Goal: Task Accomplishment & Management: Complete application form

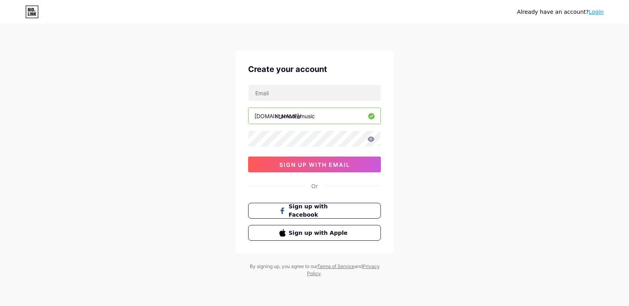
type input "ritamooremusic"
click at [317, 162] on span "sign up with email" at bounding box center [314, 164] width 71 height 7
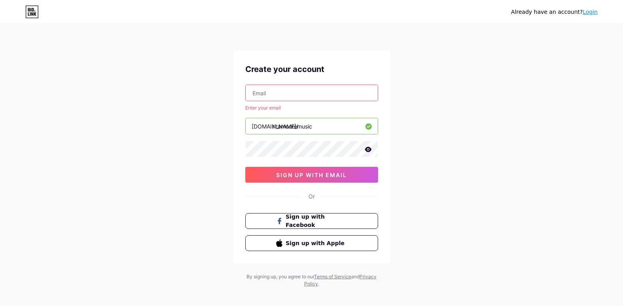
click at [285, 93] on input "text" at bounding box center [312, 93] width 132 height 16
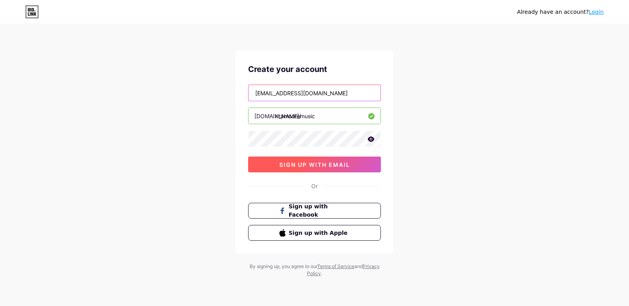
type input "[EMAIL_ADDRESS][DOMAIN_NAME]"
click at [313, 162] on span "sign up with email" at bounding box center [314, 164] width 71 height 7
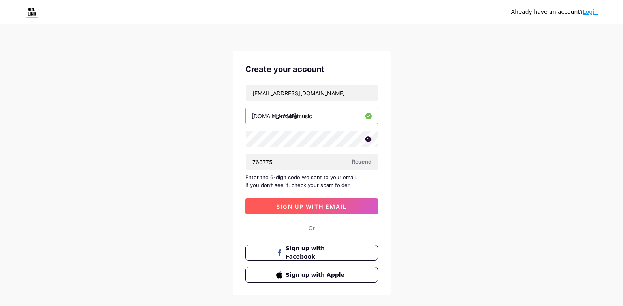
type input "768775"
click at [320, 207] on span "sign up with email" at bounding box center [311, 206] width 71 height 7
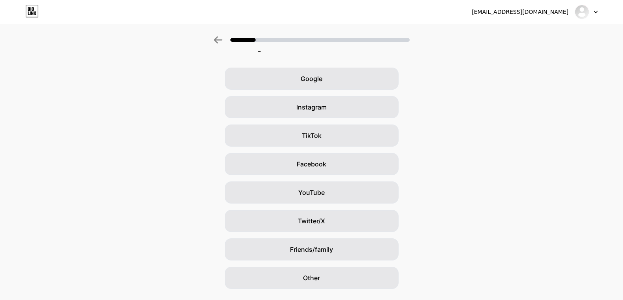
scroll to position [21, 1]
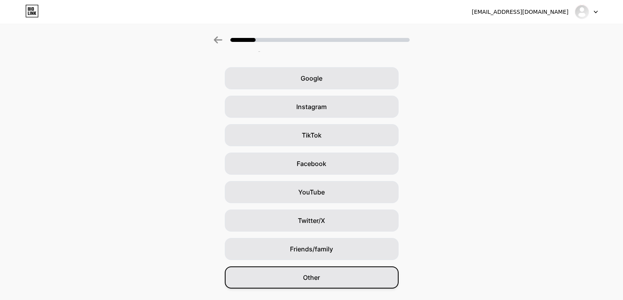
click at [308, 272] on div "Other" at bounding box center [312, 277] width 174 height 22
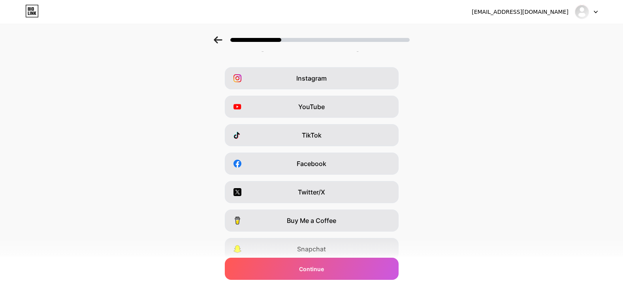
scroll to position [0, 0]
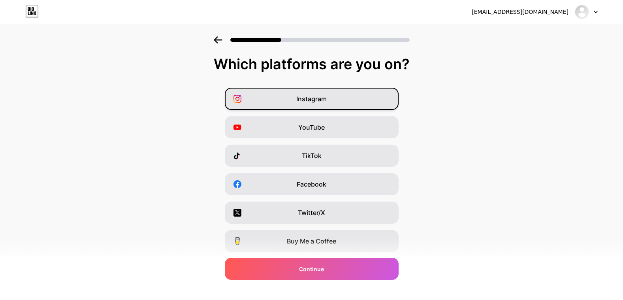
click at [263, 92] on div "Instagram" at bounding box center [312, 99] width 174 height 22
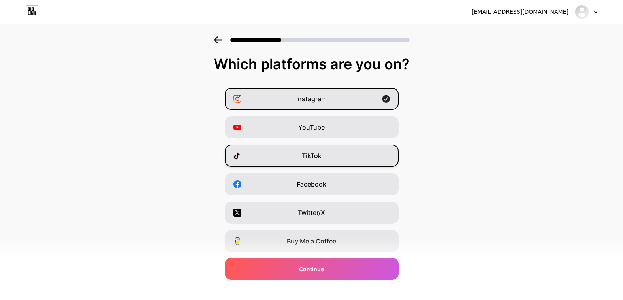
click at [292, 158] on div "TikTok" at bounding box center [312, 156] width 174 height 22
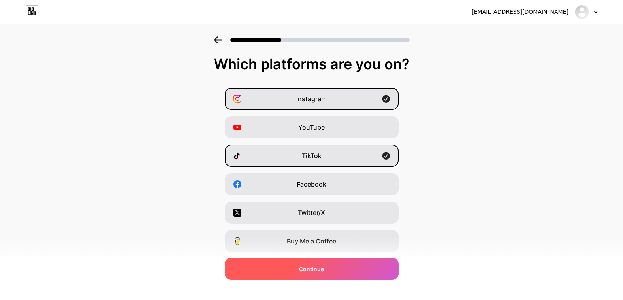
click at [314, 267] on span "Continue" at bounding box center [311, 269] width 25 height 8
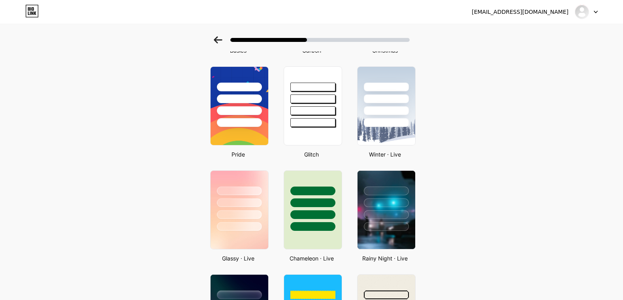
scroll to position [129, 6]
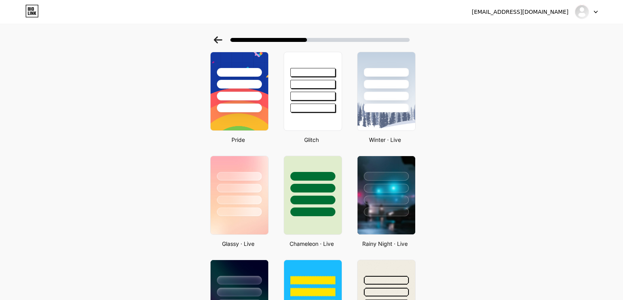
scroll to position [176, 6]
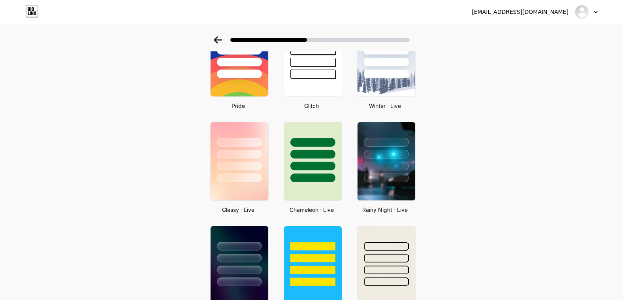
click at [314, 267] on div at bounding box center [312, 269] width 45 height 9
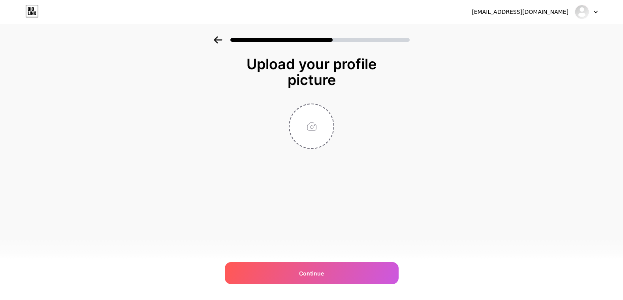
scroll to position [0, 0]
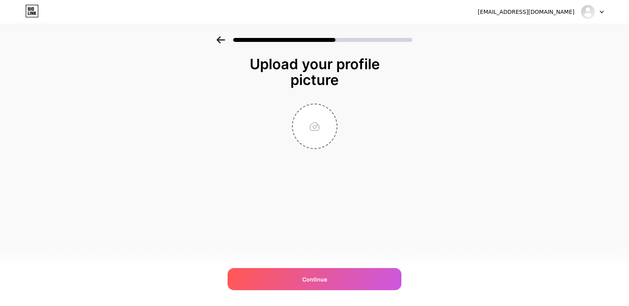
click at [220, 38] on icon at bounding box center [220, 39] width 8 height 7
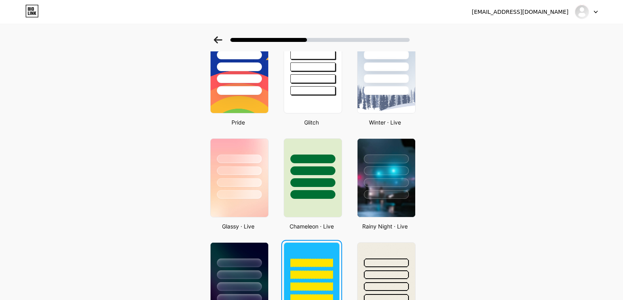
scroll to position [162, 0]
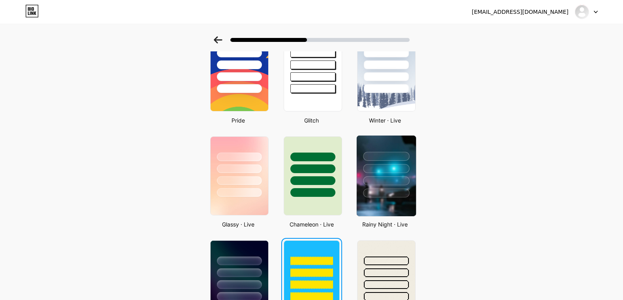
click at [391, 180] on div at bounding box center [386, 180] width 46 height 9
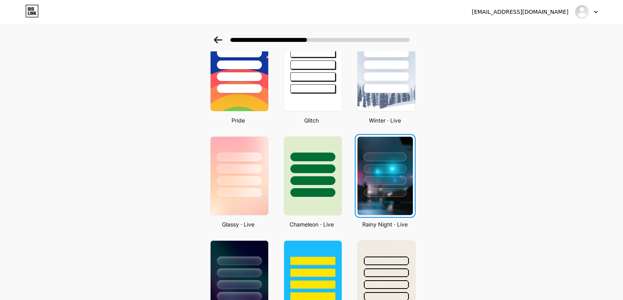
scroll to position [0, 0]
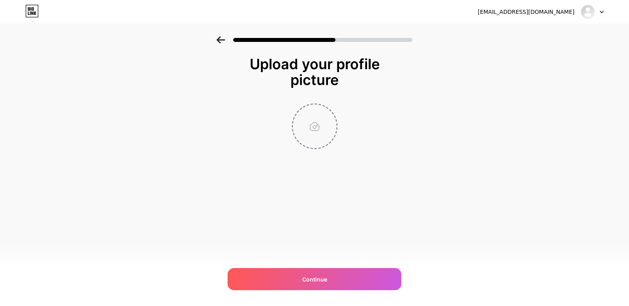
click at [310, 121] on input "file" at bounding box center [315, 126] width 44 height 44
type input "C:\fakepath\IMG_1695.jpg"
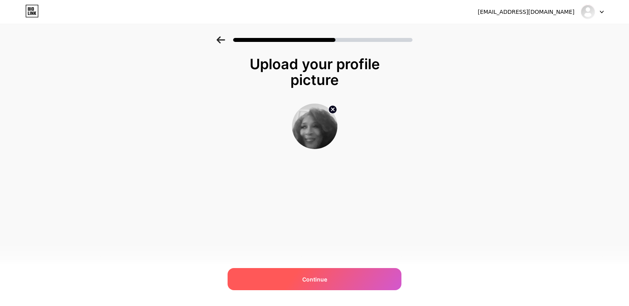
click at [319, 273] on div "Continue" at bounding box center [314, 279] width 174 height 22
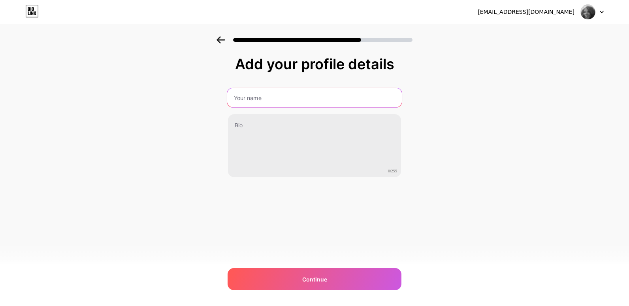
click at [271, 100] on input "text" at bounding box center [314, 97] width 175 height 19
type input "[PERSON_NAME]"
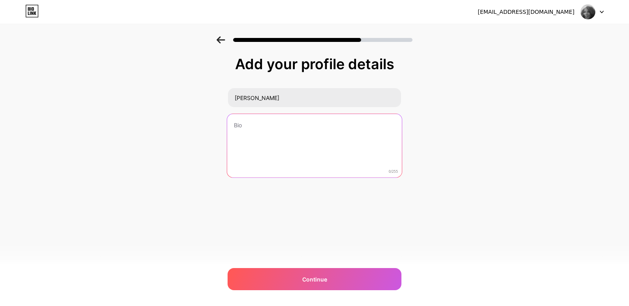
click at [252, 122] on textarea at bounding box center [314, 146] width 175 height 64
click at [330, 124] on textarea "As a songwriter and producer, I write songs and create music that resonates wit…" at bounding box center [314, 146] width 175 height 64
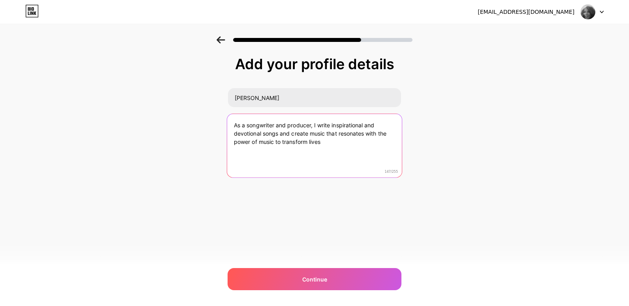
click at [321, 141] on textarea "As a songwriter and producer, I write inspirational and devotional songs and cr…" at bounding box center [314, 146] width 175 height 64
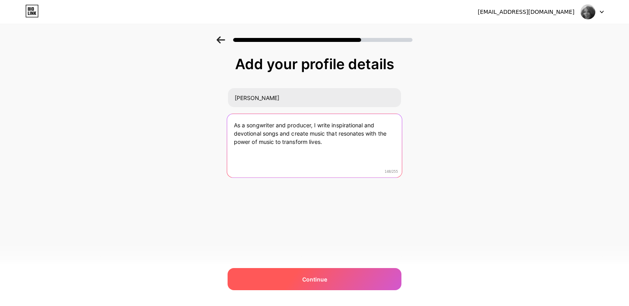
type textarea "As a songwriter and producer, I write inspirational and devotional songs and cr…"
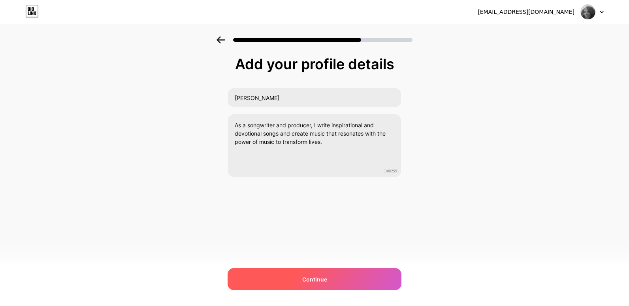
click at [308, 275] on span "Continue" at bounding box center [314, 279] width 25 height 8
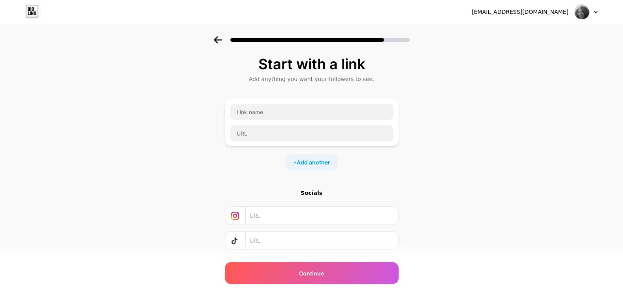
click at [273, 217] on input "text" at bounding box center [321, 216] width 143 height 18
type input "[DOMAIN_NAME][URL]"
click at [279, 241] on input "text" at bounding box center [321, 240] width 143 height 18
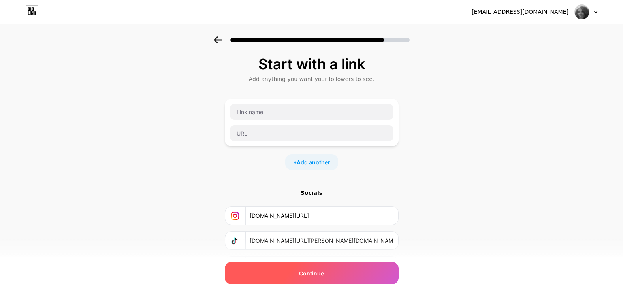
type input "[DOMAIN_NAME][URL][PERSON_NAME][DOMAIN_NAME]"
click at [311, 270] on span "Continue" at bounding box center [311, 273] width 25 height 8
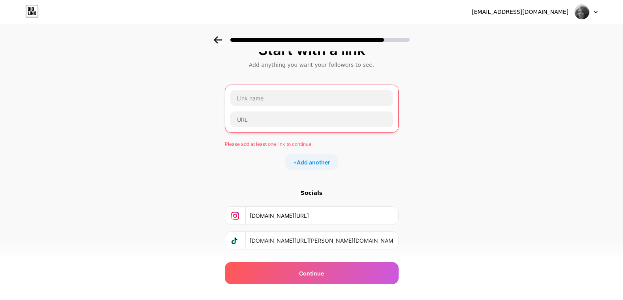
scroll to position [14, 0]
click at [274, 99] on input "text" at bounding box center [311, 98] width 163 height 16
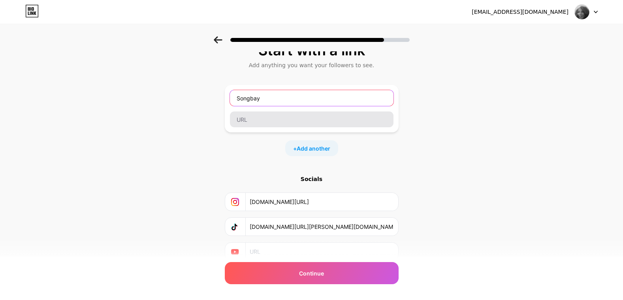
type input "Songbay"
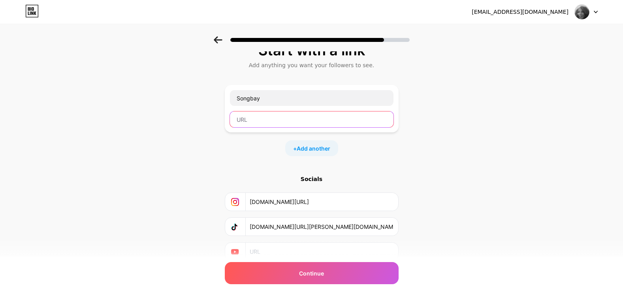
click at [258, 120] on input "text" at bounding box center [312, 119] width 164 height 16
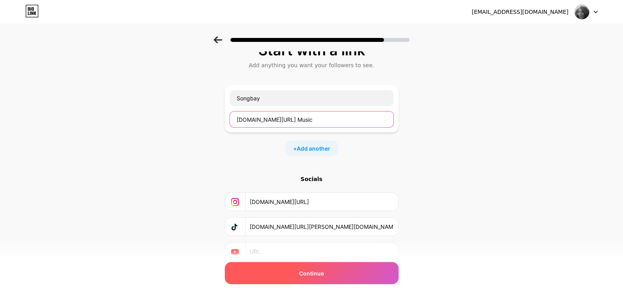
type input "[DOMAIN_NAME][URL] Music"
click at [313, 271] on span "Continue" at bounding box center [311, 273] width 25 height 8
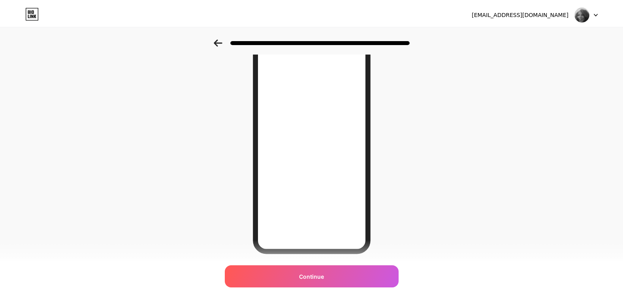
scroll to position [0, 0]
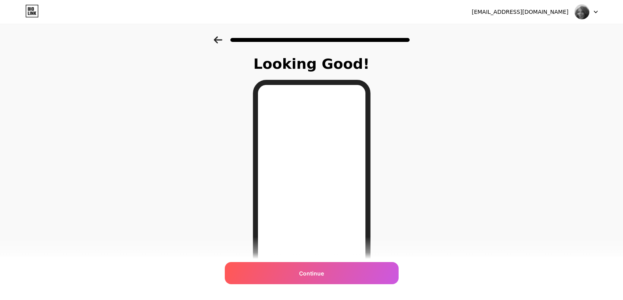
click at [595, 10] on div at bounding box center [586, 12] width 23 height 14
click at [438, 39] on div at bounding box center [311, 38] width 623 height 28
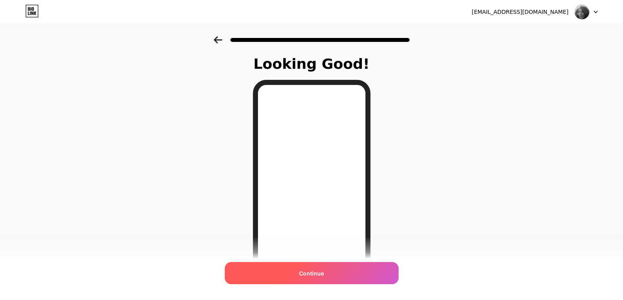
click at [315, 270] on span "Continue" at bounding box center [311, 273] width 25 height 8
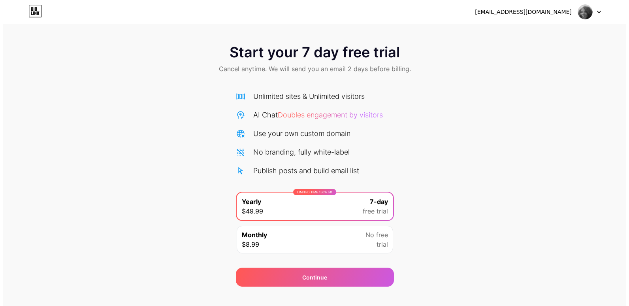
scroll to position [12, 0]
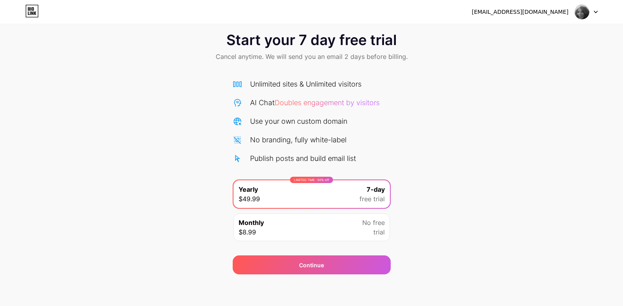
click at [335, 226] on div "Monthly $8.99 No free trial" at bounding box center [311, 227] width 156 height 28
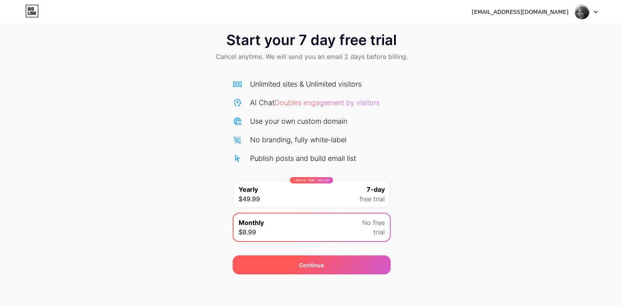
click at [309, 264] on span "Continue" at bounding box center [311, 265] width 25 height 8
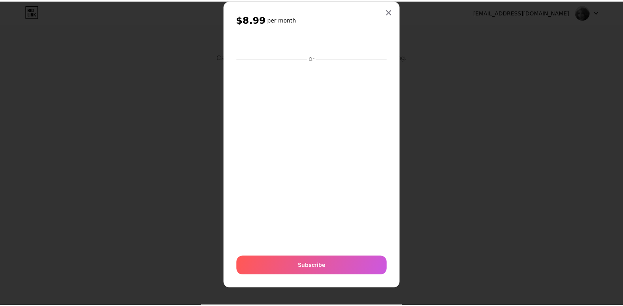
scroll to position [17, 0]
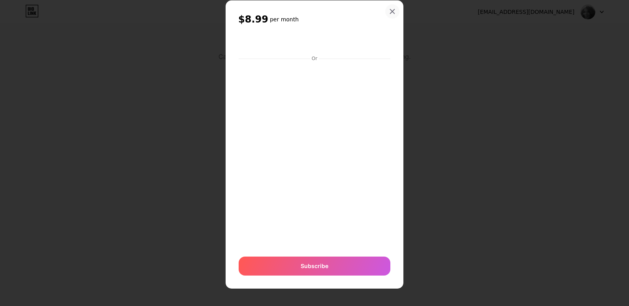
click at [389, 10] on icon at bounding box center [392, 11] width 6 height 6
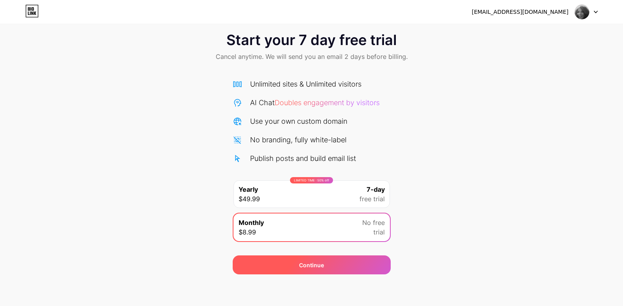
click at [312, 266] on span "Continue" at bounding box center [311, 265] width 25 height 8
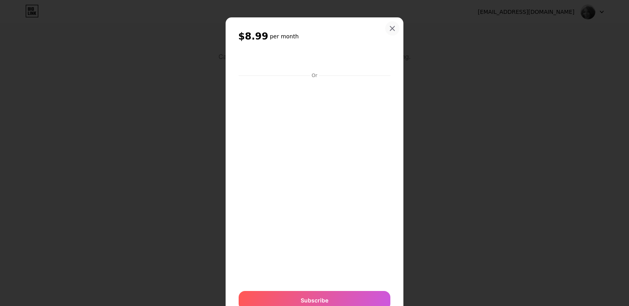
click at [391, 30] on icon at bounding box center [392, 28] width 4 height 4
